Goal: Information Seeking & Learning: Learn about a topic

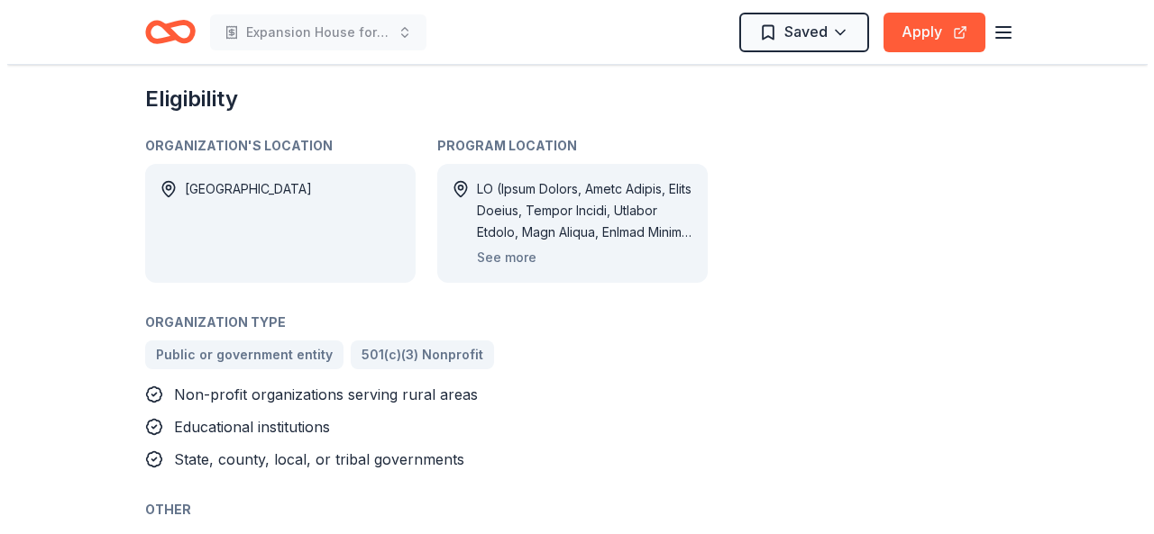
scroll to position [991, 0]
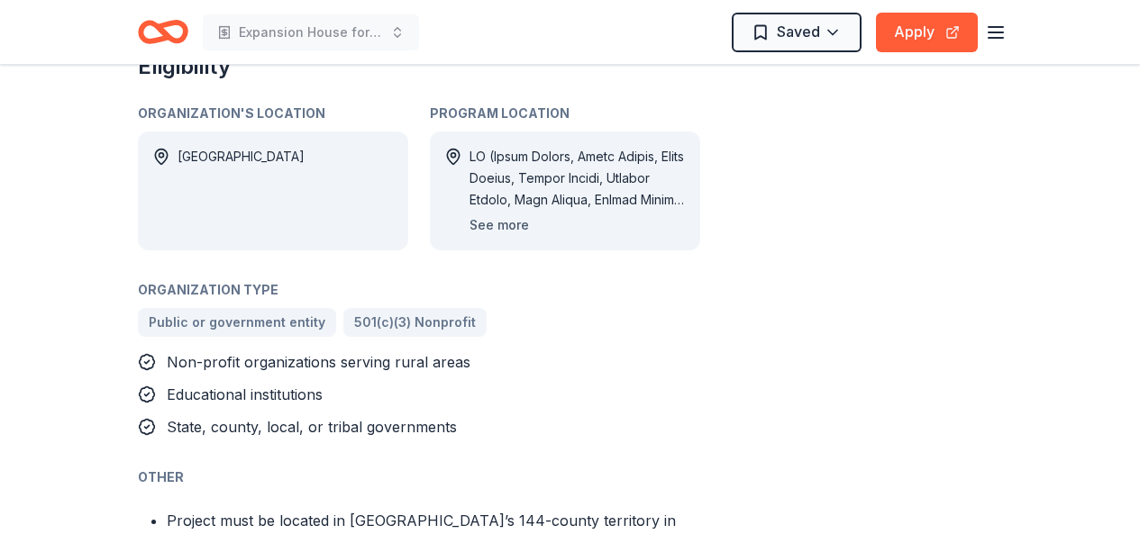
click at [504, 221] on button "See more" at bounding box center [499, 226] width 59 height 22
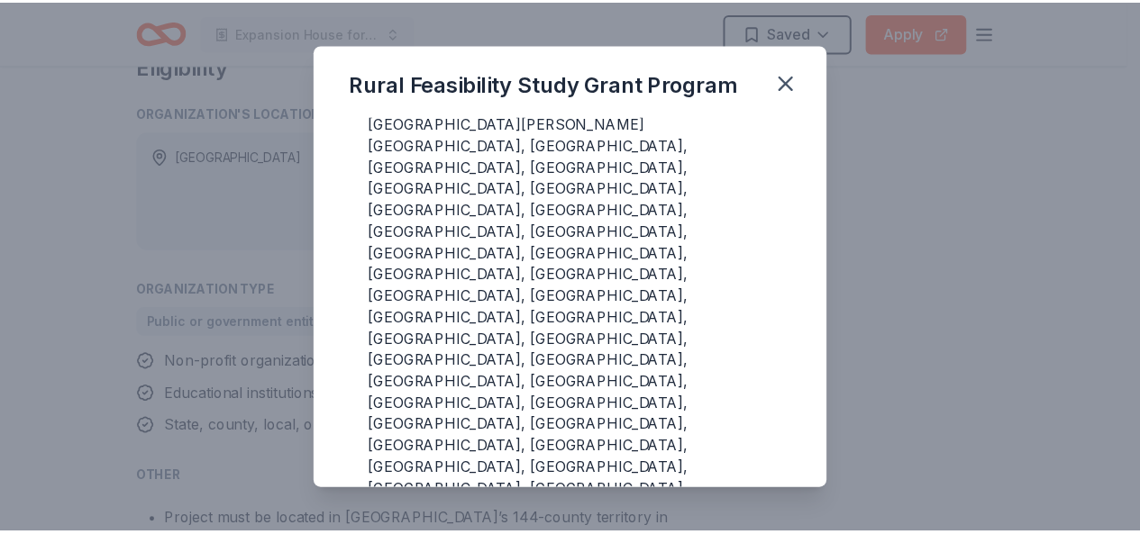
scroll to position [664, 0]
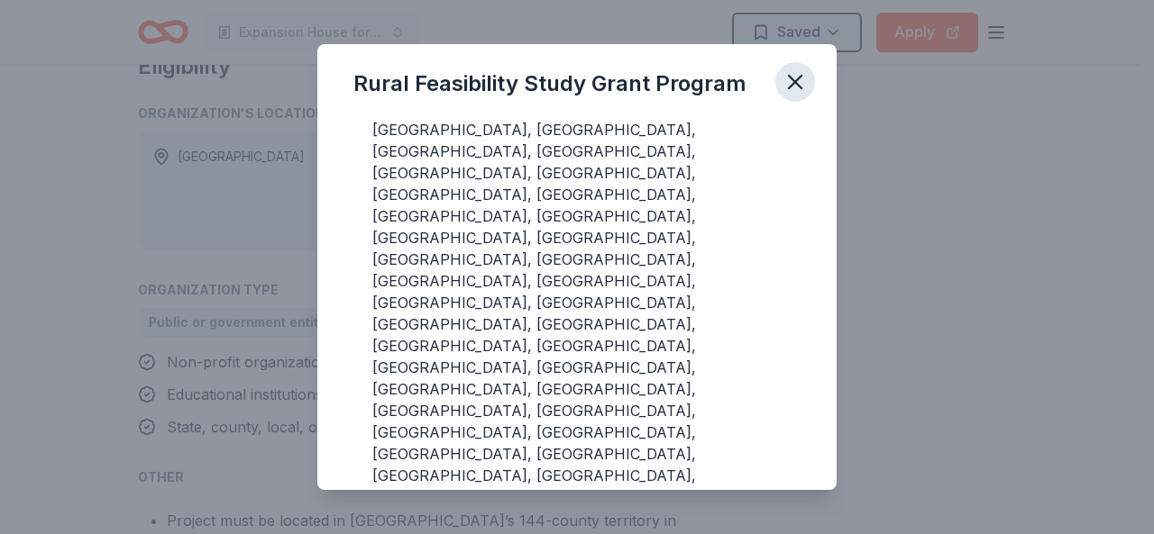
click at [794, 86] on icon "button" at bounding box center [794, 81] width 25 height 25
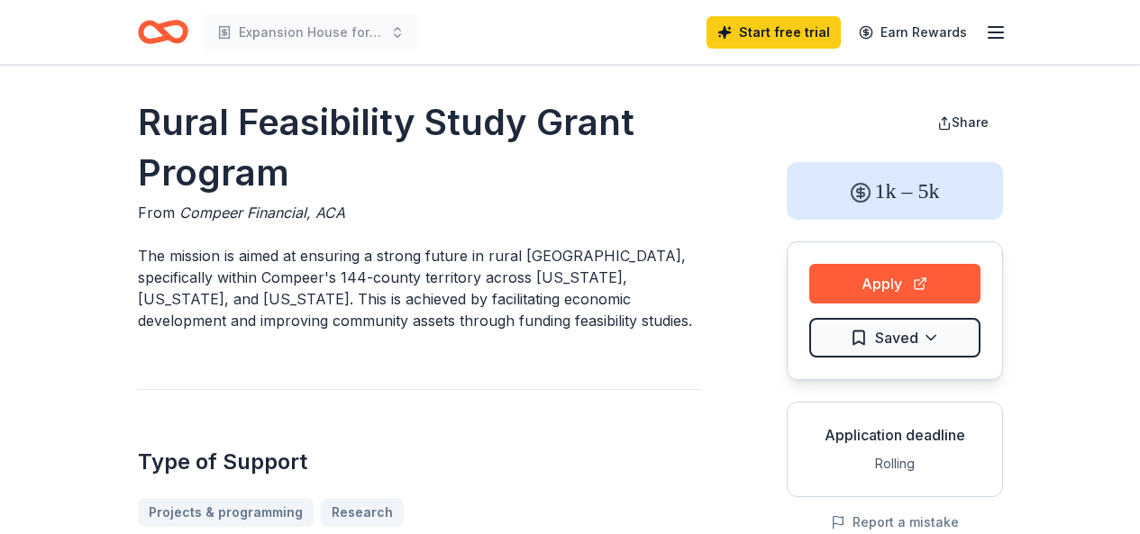
scroll to position [0, 0]
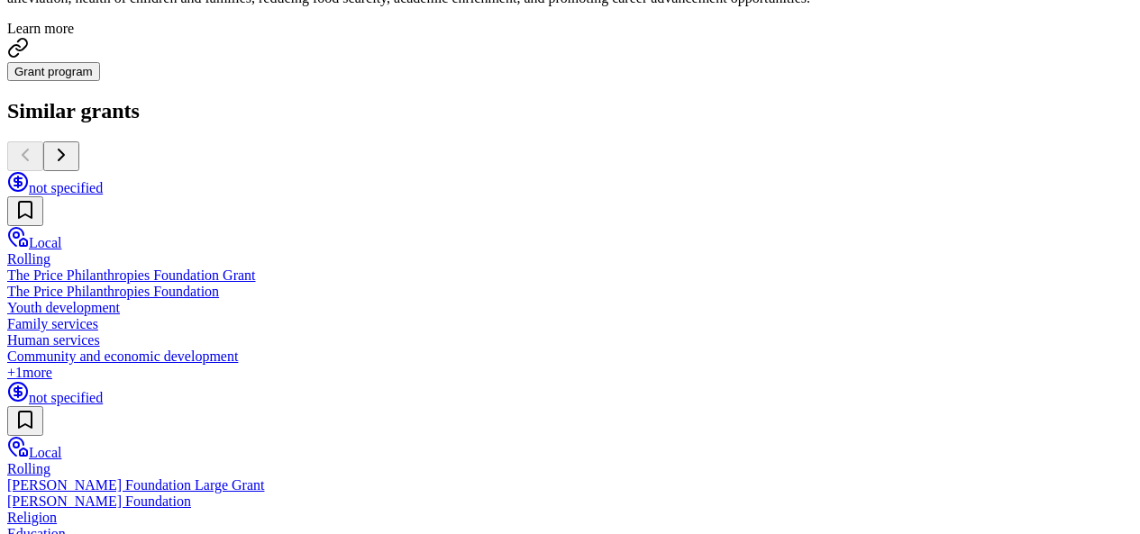
scroll to position [1352, 0]
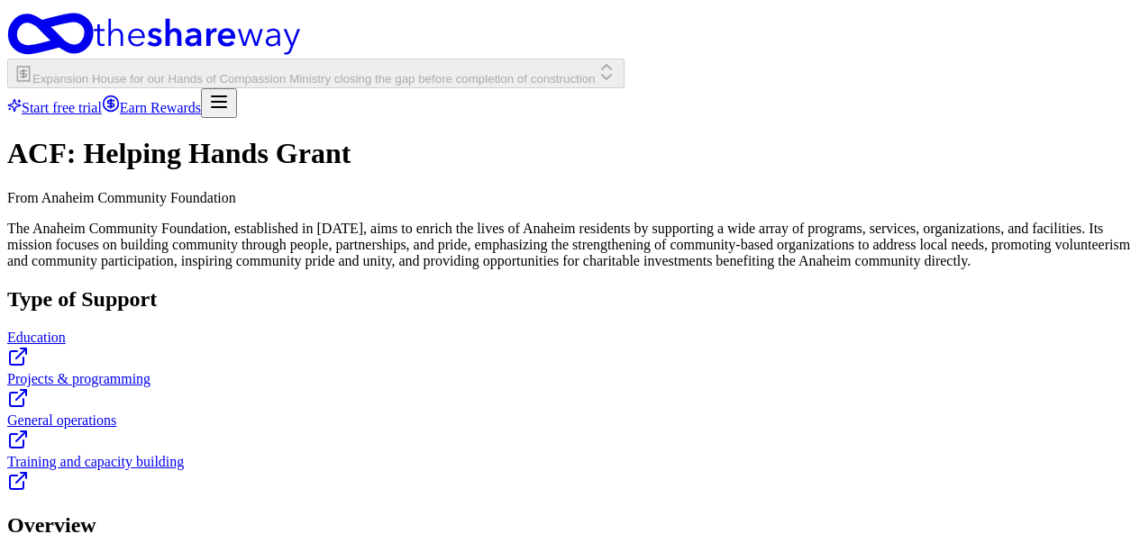
scroll to position [0, 0]
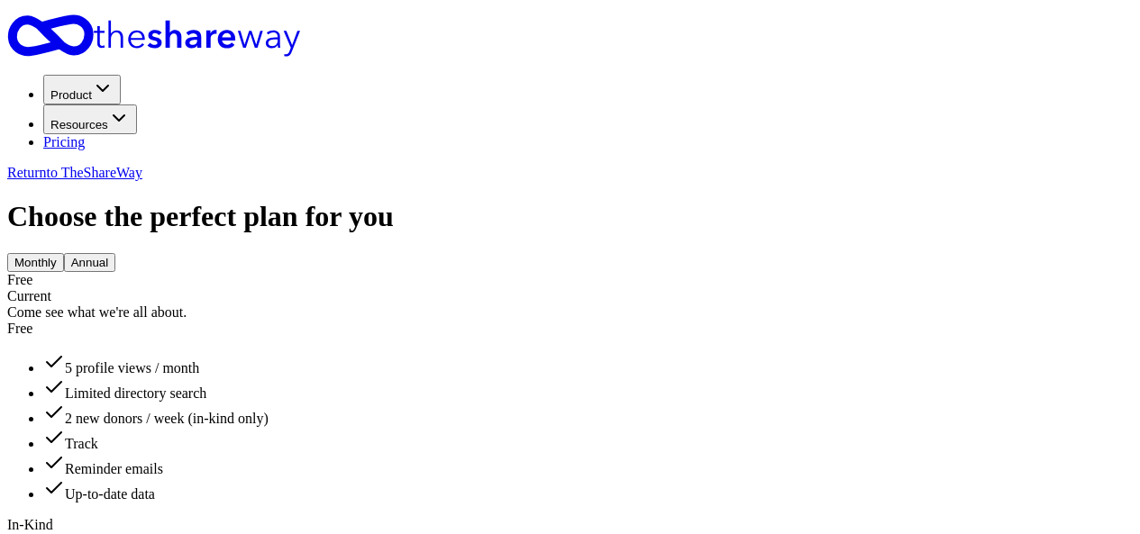
scroll to position [991, 0]
